Goal: Check status

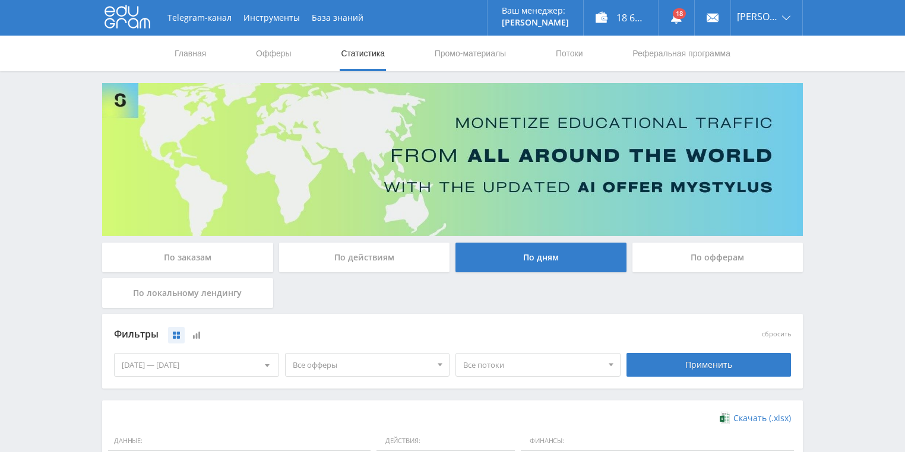
scroll to position [324, 0]
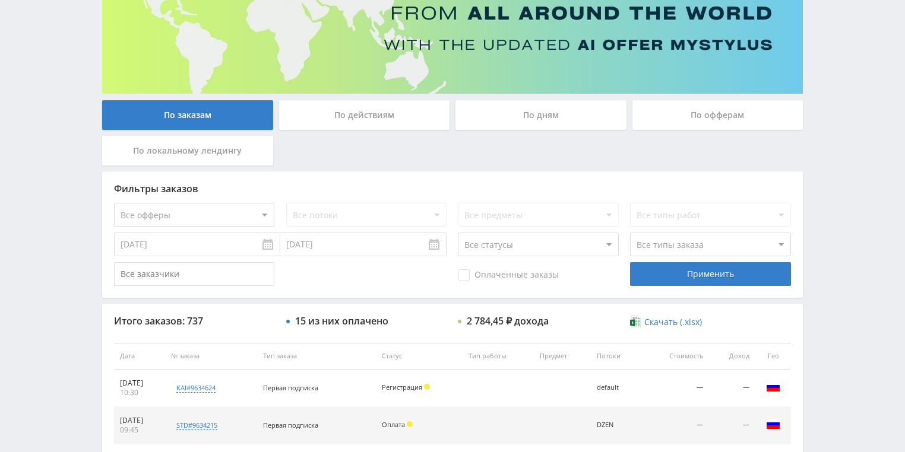
click at [357, 117] on div "По действиям" at bounding box center [364, 115] width 171 height 30
click at [0, 0] on input "По действиям" at bounding box center [0, 0] width 0 height 0
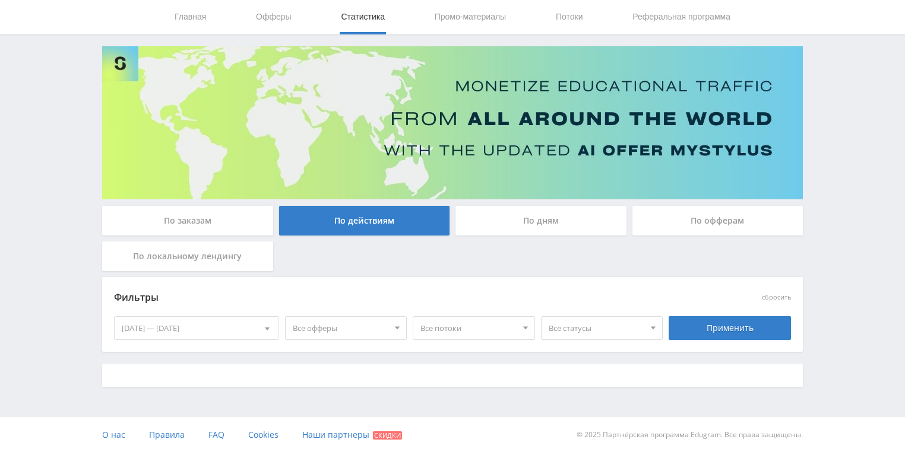
scroll to position [143, 0]
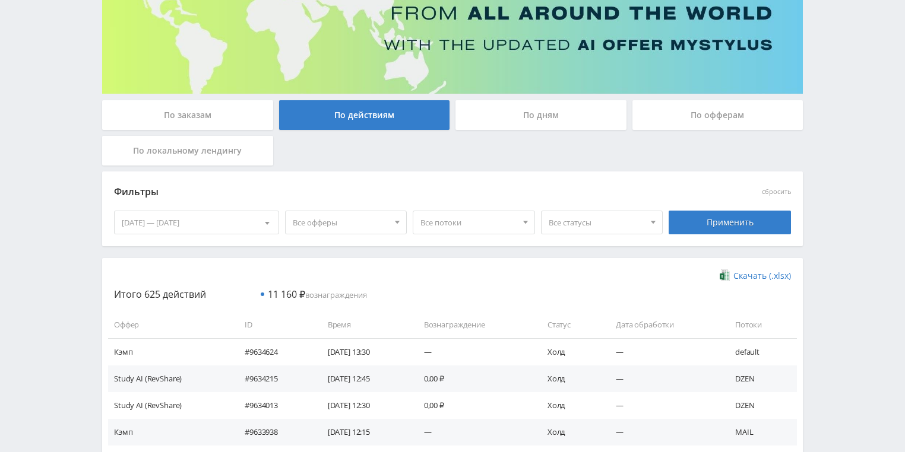
click at [529, 112] on div "По дням" at bounding box center [540, 115] width 171 height 30
click at [0, 0] on input "По дням" at bounding box center [0, 0] width 0 height 0
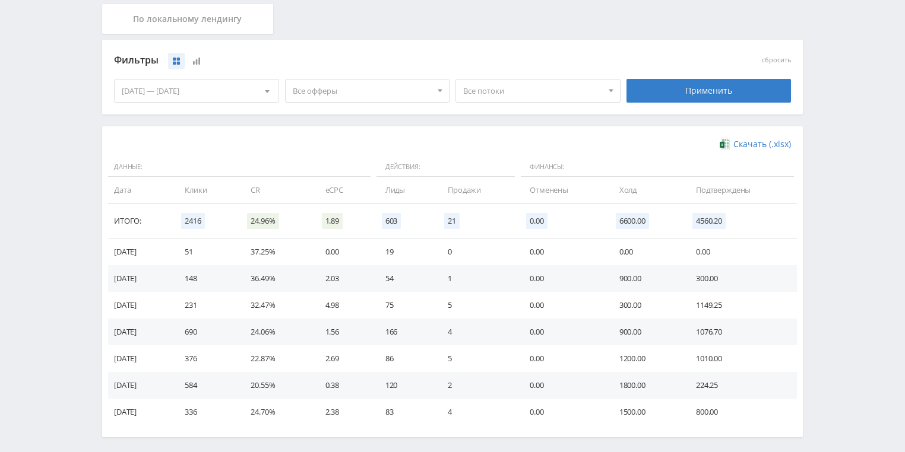
scroll to position [285, 0]
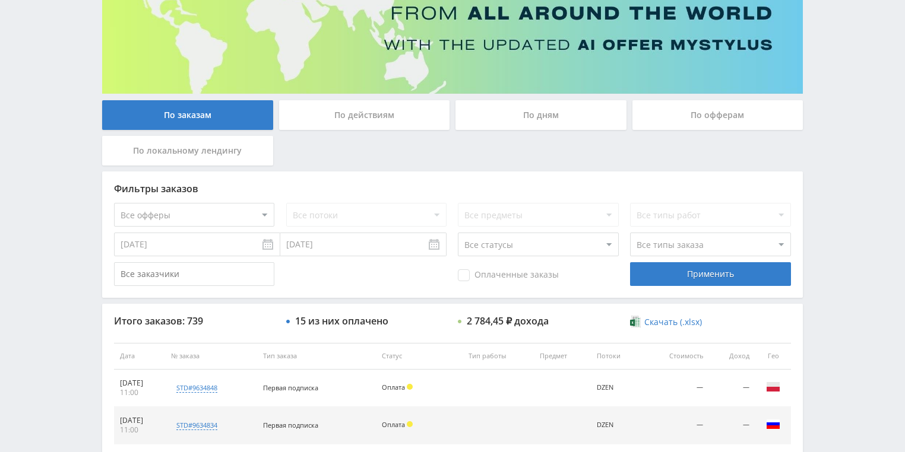
click at [355, 116] on div "По действиям" at bounding box center [364, 115] width 171 height 30
click at [0, 0] on input "По действиям" at bounding box center [0, 0] width 0 height 0
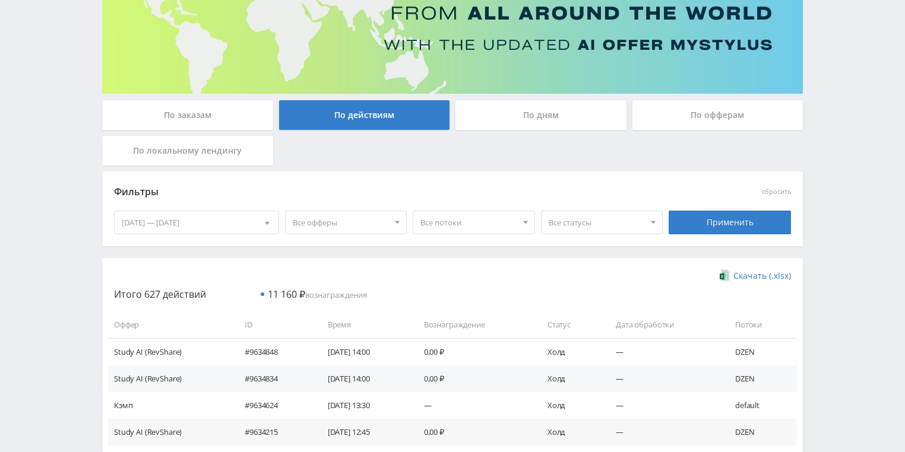
click at [529, 114] on div "По дням" at bounding box center [540, 115] width 171 height 30
click at [0, 0] on input "По дням" at bounding box center [0, 0] width 0 height 0
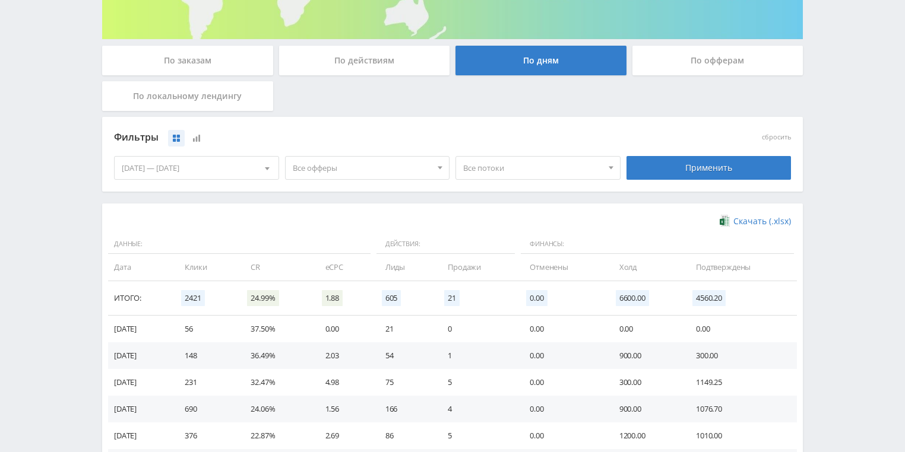
scroll to position [285, 0]
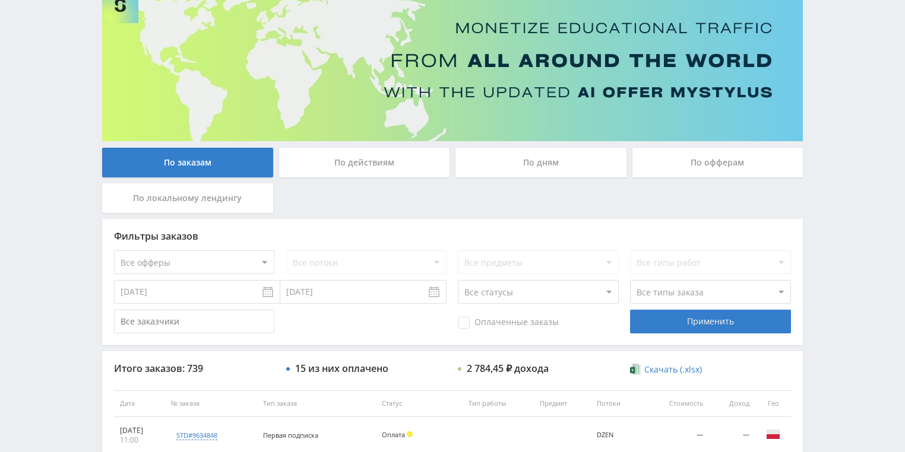
scroll to position [95, 0]
